Goal: Task Accomplishment & Management: Complete application form

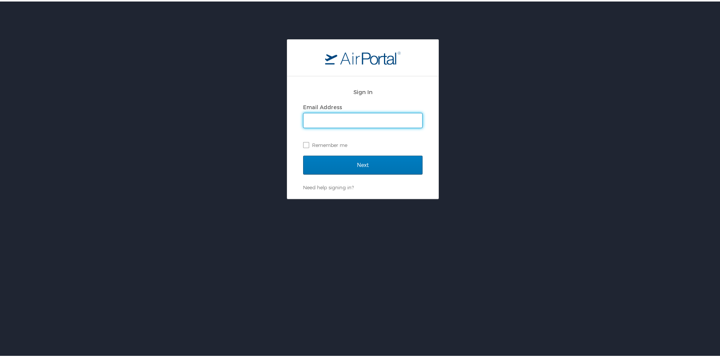
type input "[PERSON_NAME][EMAIL_ADDRESS][PERSON_NAME][DOMAIN_NAME]"
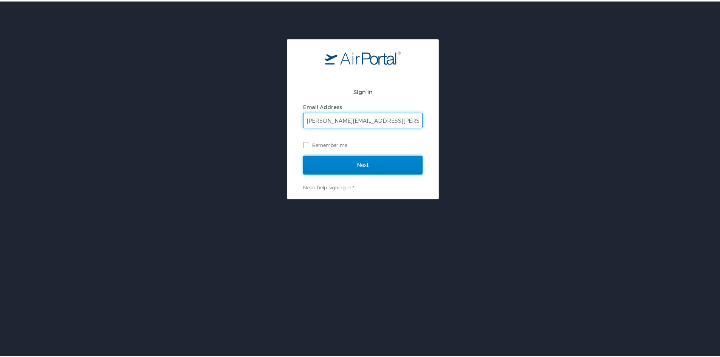
click at [343, 165] on input "Next" at bounding box center [362, 163] width 119 height 19
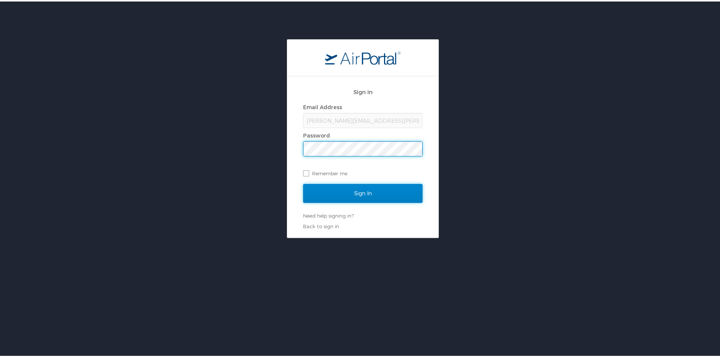
click at [338, 192] on input "Sign In" at bounding box center [362, 192] width 119 height 19
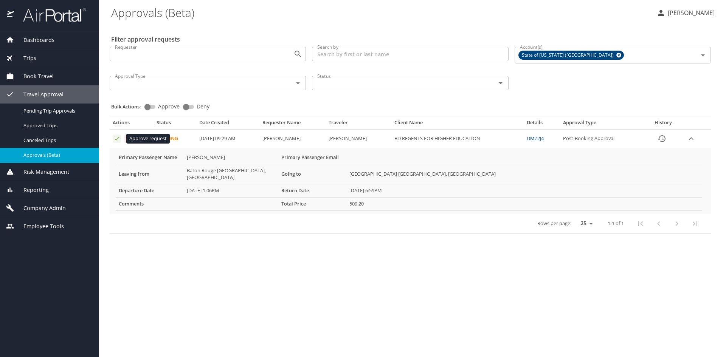
click at [117, 141] on icon "Approval table" at bounding box center [116, 138] width 7 height 7
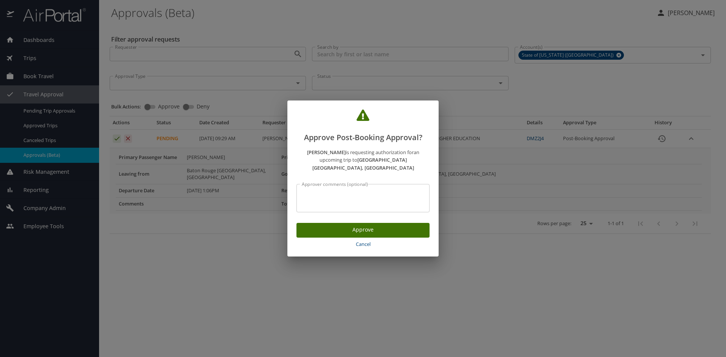
click at [371, 225] on span "Approve" at bounding box center [362, 229] width 121 height 9
